Goal: Information Seeking & Learning: Find specific fact

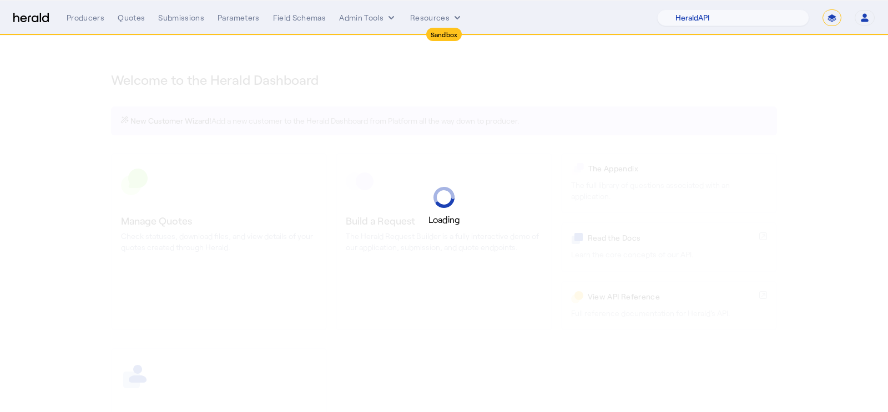
select select "pfm_2v8p_herald_api"
select select "*******"
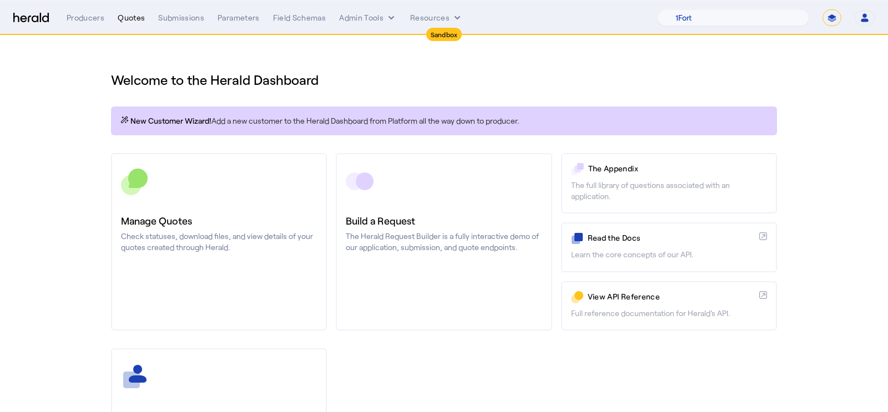
click at [129, 14] on div "Quotes" at bounding box center [131, 17] width 27 height 11
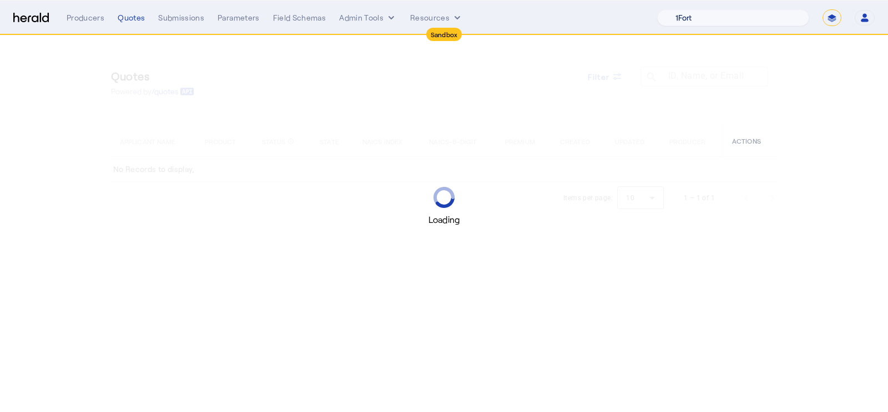
click at [778, 17] on select "1Fort Acrisure Acturis Affinity Advisors Affinity Risk Agentero AmWins Anzen Ao…" at bounding box center [733, 17] width 152 height 17
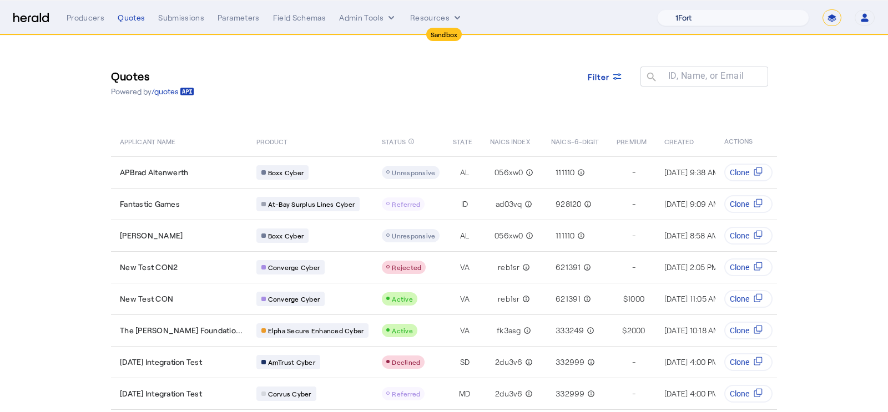
select select "pfm_h3db_crc"
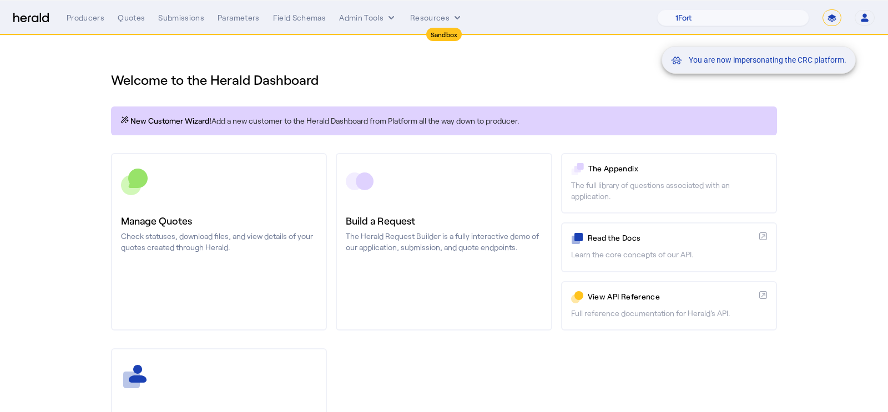
click at [128, 17] on div "You are now impersonating the CRC platform." at bounding box center [444, 206] width 888 height 412
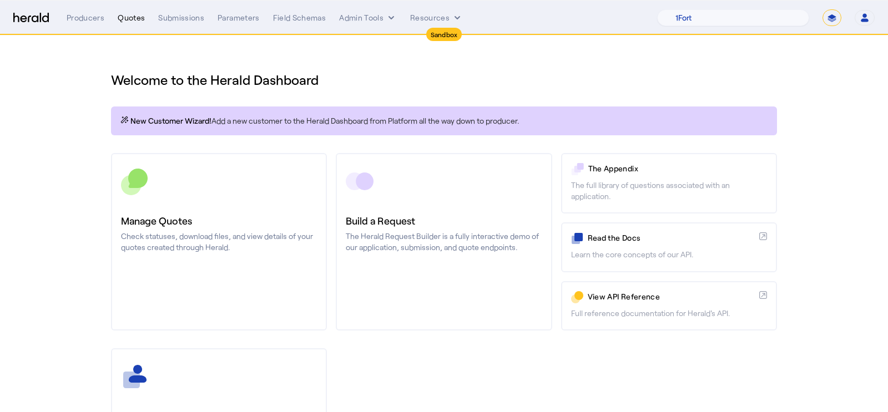
click at [128, 21] on div "Quotes" at bounding box center [131, 17] width 27 height 11
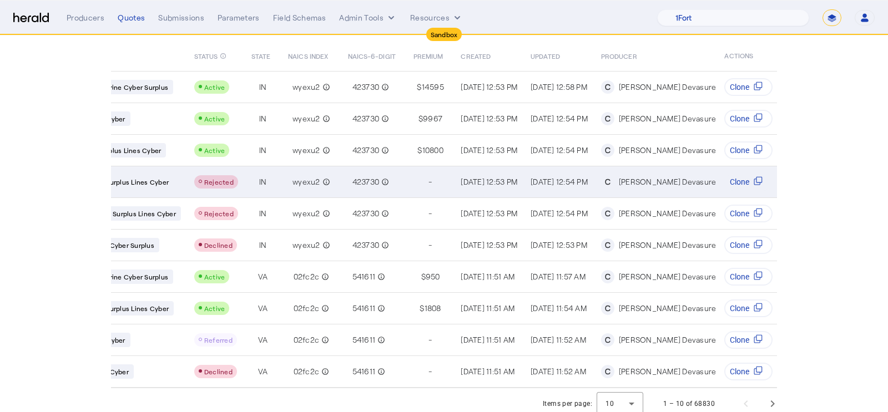
scroll to position [86, 0]
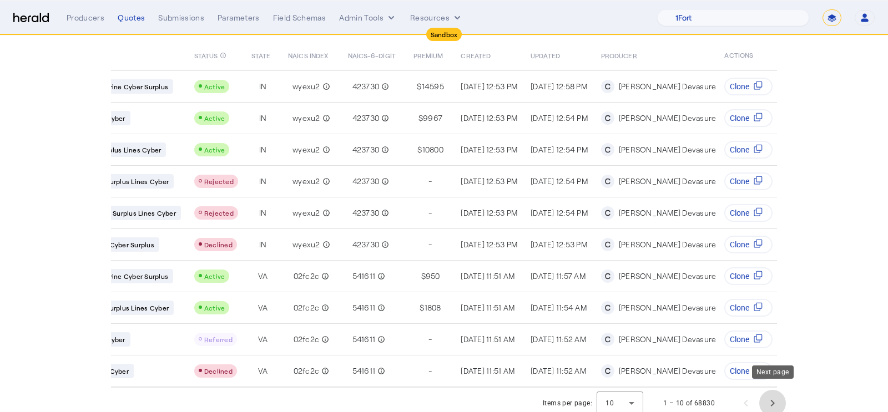
click at [784, 398] on span "Next page" at bounding box center [772, 403] width 27 height 27
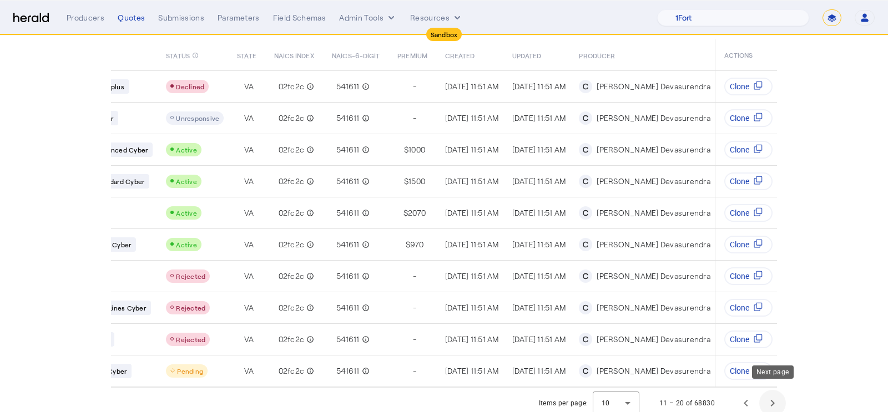
click at [784, 398] on span "Next page" at bounding box center [772, 403] width 27 height 27
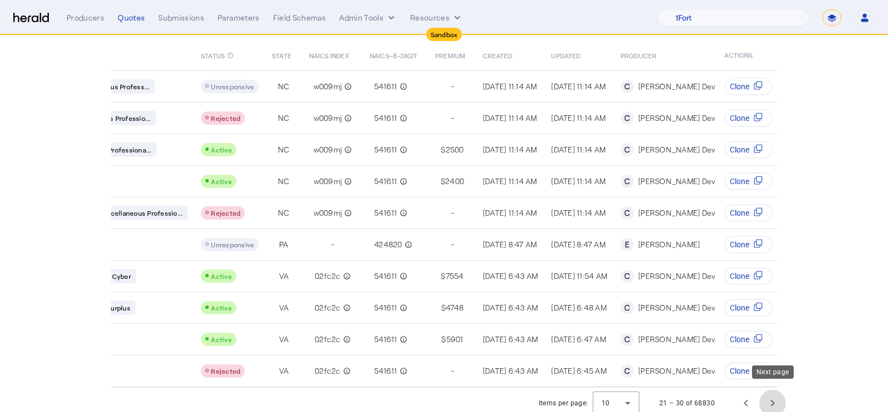
click at [784, 398] on span "Next page" at bounding box center [772, 403] width 27 height 27
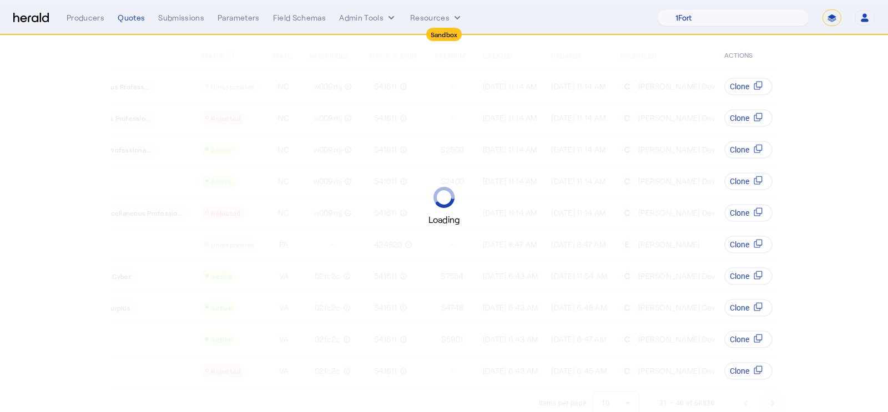
scroll to position [0, 174]
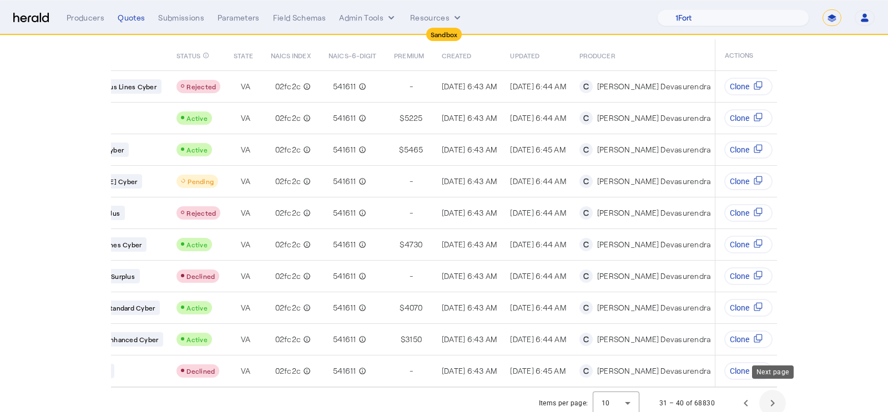
click at [784, 398] on span "Next page" at bounding box center [772, 403] width 27 height 27
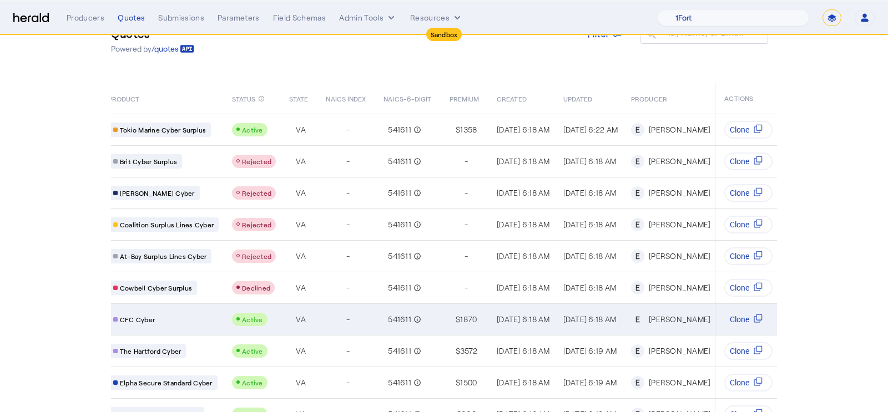
scroll to position [86, 0]
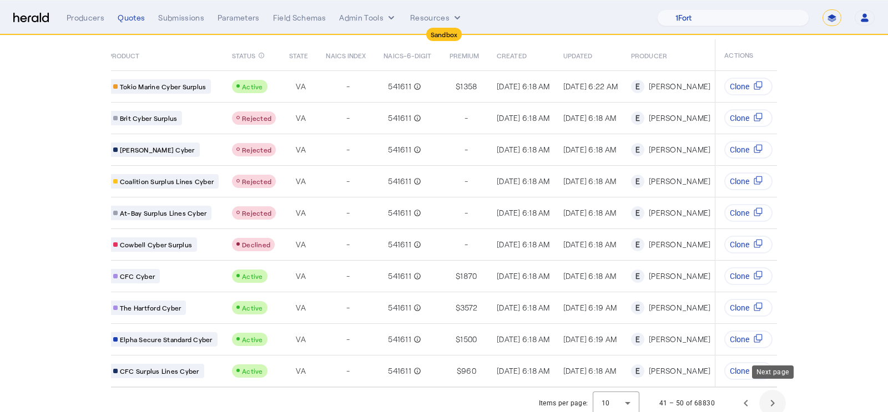
click at [777, 399] on span "Next page" at bounding box center [772, 403] width 27 height 27
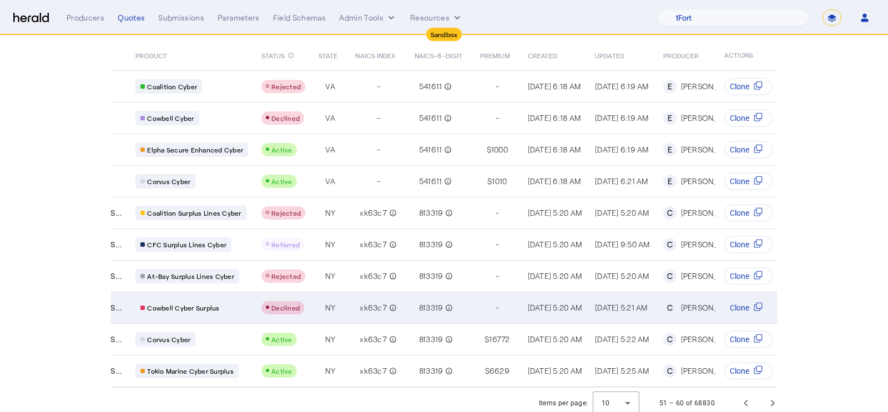
scroll to position [0, 222]
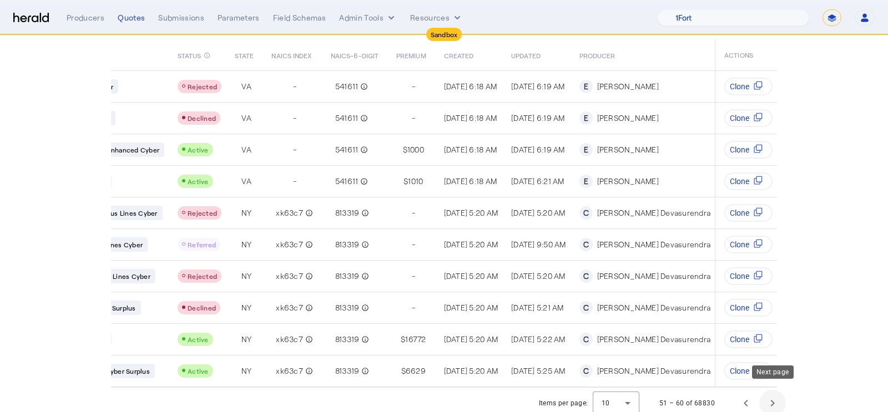
click at [773, 395] on span "Next page" at bounding box center [772, 403] width 27 height 27
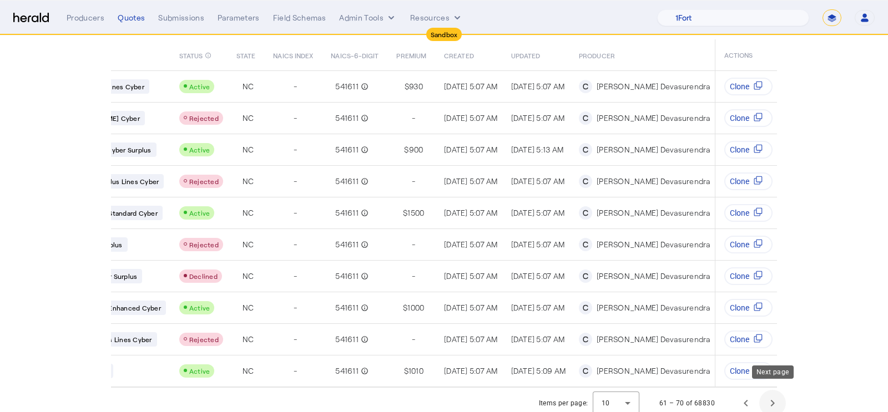
scroll to position [0, 154]
click at [773, 395] on span "Next page" at bounding box center [772, 403] width 27 height 27
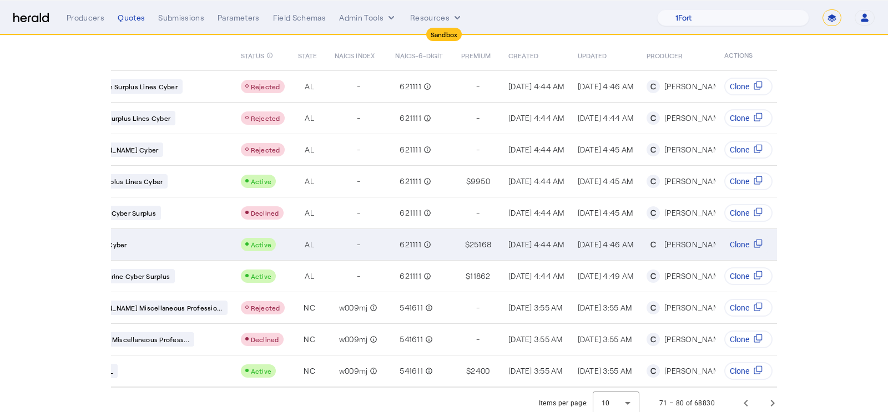
scroll to position [0, 203]
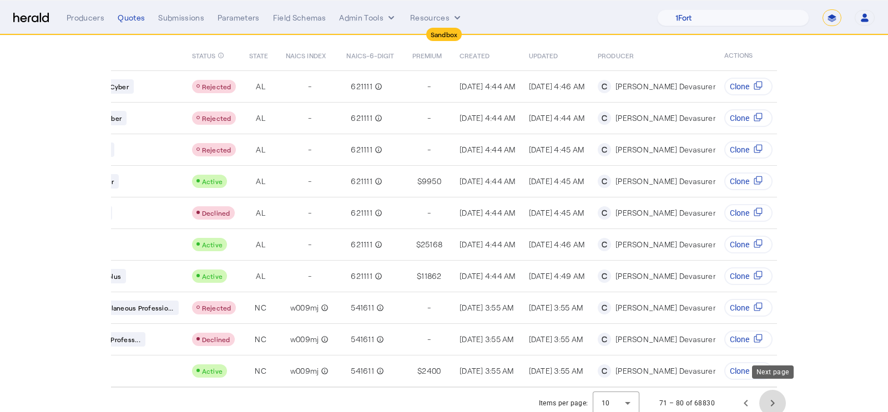
click at [769, 398] on span "Next page" at bounding box center [772, 403] width 27 height 27
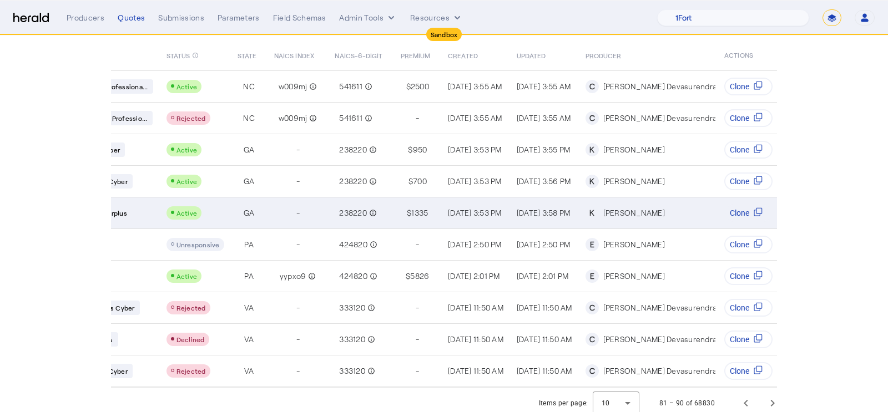
click at [566, 215] on div "[DATE] 3:58 PM" at bounding box center [545, 213] width 56 height 11
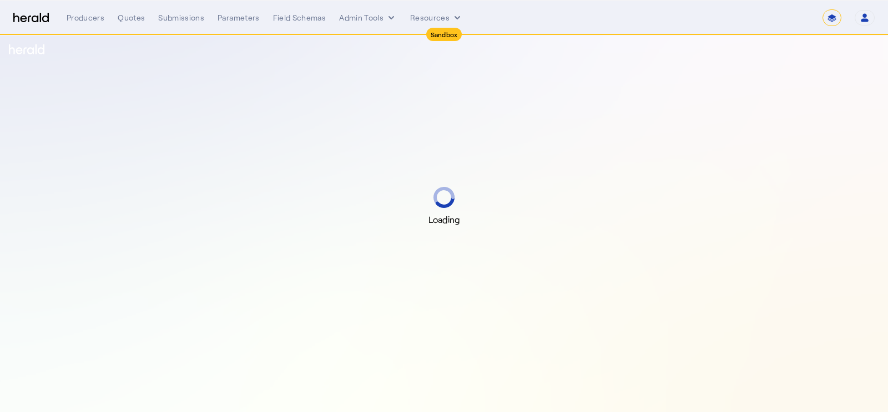
select select "*******"
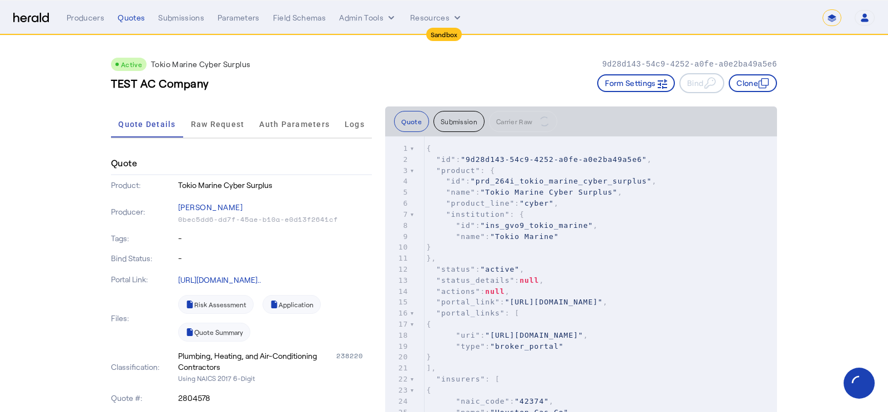
click at [585, 238] on pre ""name" : "Tokio Marine"" at bounding box center [600, 237] width 353 height 11
click at [556, 225] on span ""ins_gvo9_tokio_marine"" at bounding box center [537, 226] width 113 height 8
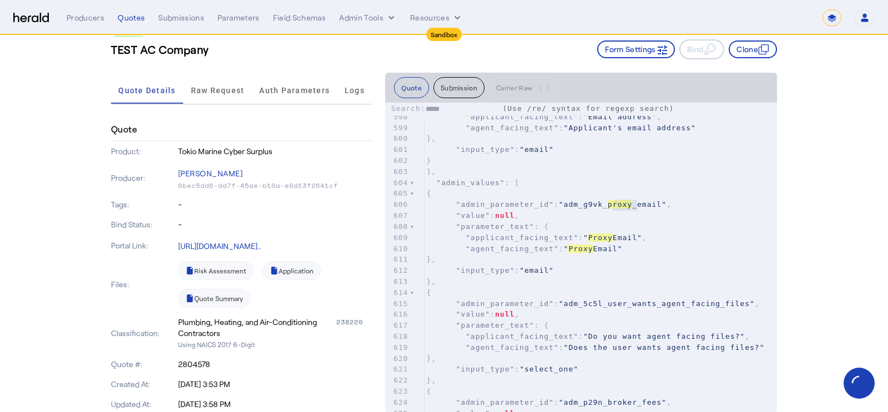
scroll to position [6854, 0]
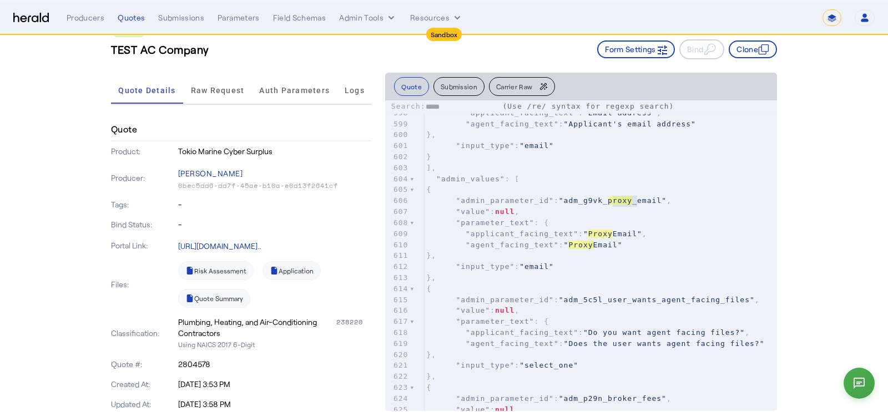
type input "*****"
